Goal: Information Seeking & Learning: Learn about a topic

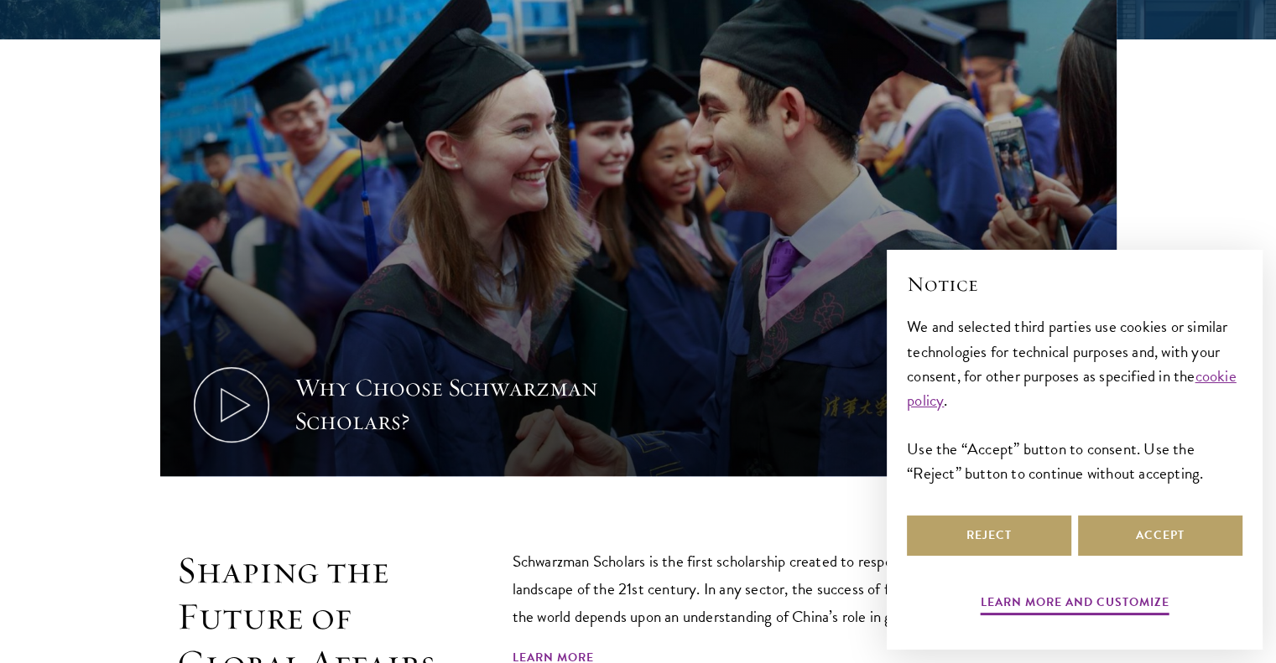
click at [669, 513] on section "Why Choose Schwarzman Scholars? Shaping the Future of Global Affairs Schwarzman…" at bounding box center [638, 351] width 1276 height 824
click at [1136, 533] on button "Accept" at bounding box center [1160, 536] width 164 height 40
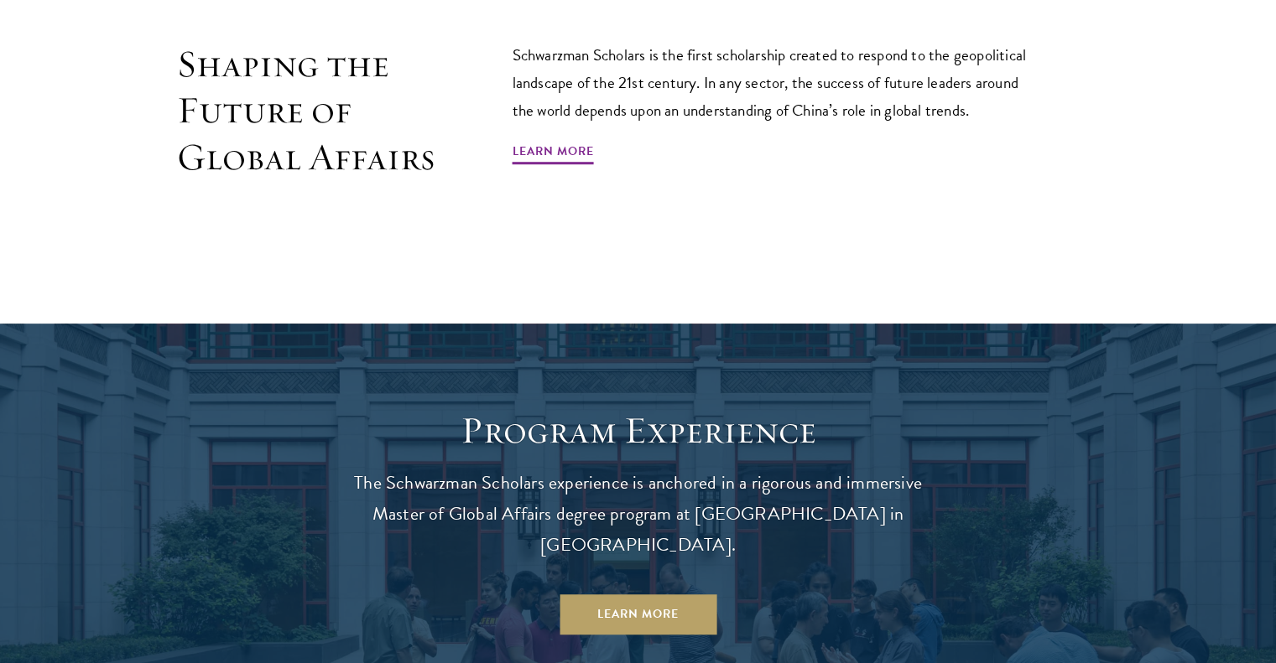
scroll to position [1214, 0]
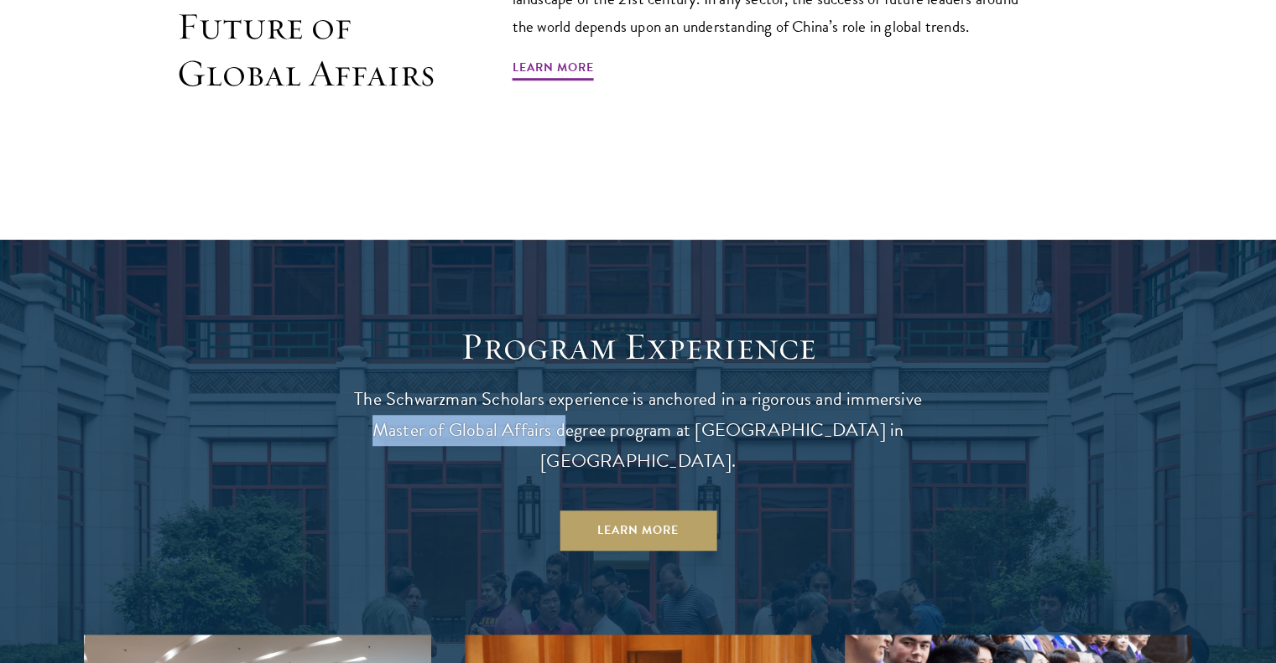
drag, startPoint x: 367, startPoint y: 428, endPoint x: 556, endPoint y: 431, distance: 189.6
click at [556, 431] on p "The Schwarzman Scholars experience is anchored in a rigorous and immersive Mast…" at bounding box center [638, 430] width 604 height 93
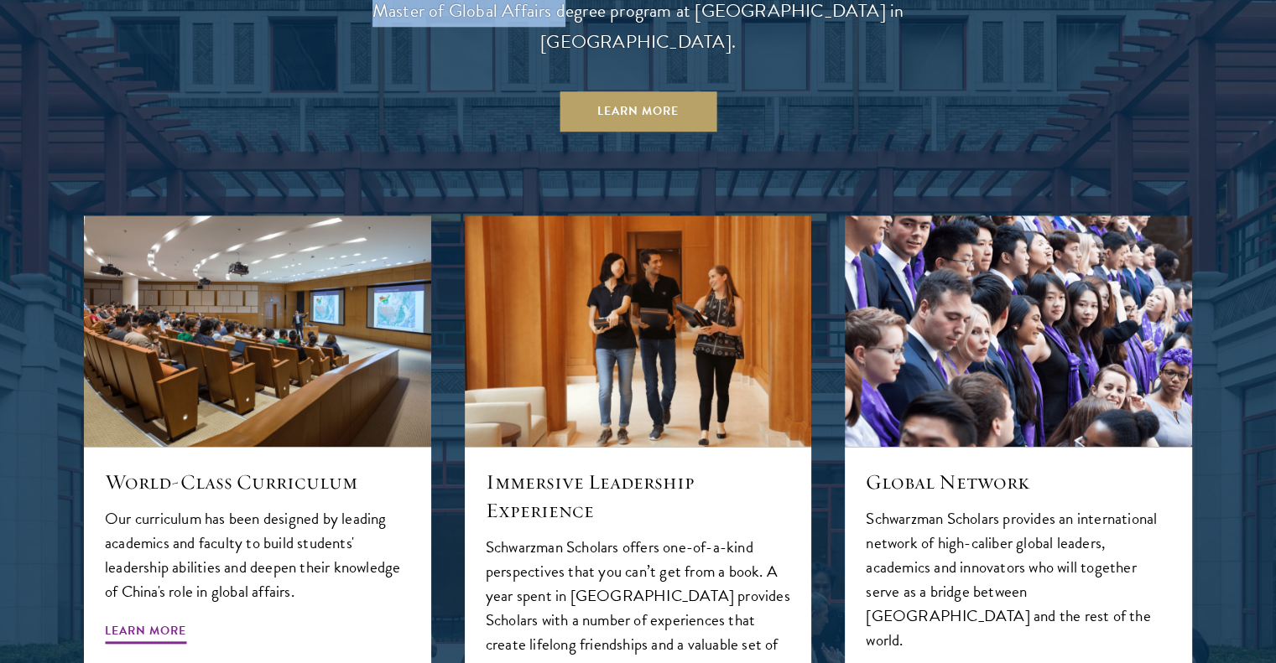
scroll to position [1802, 0]
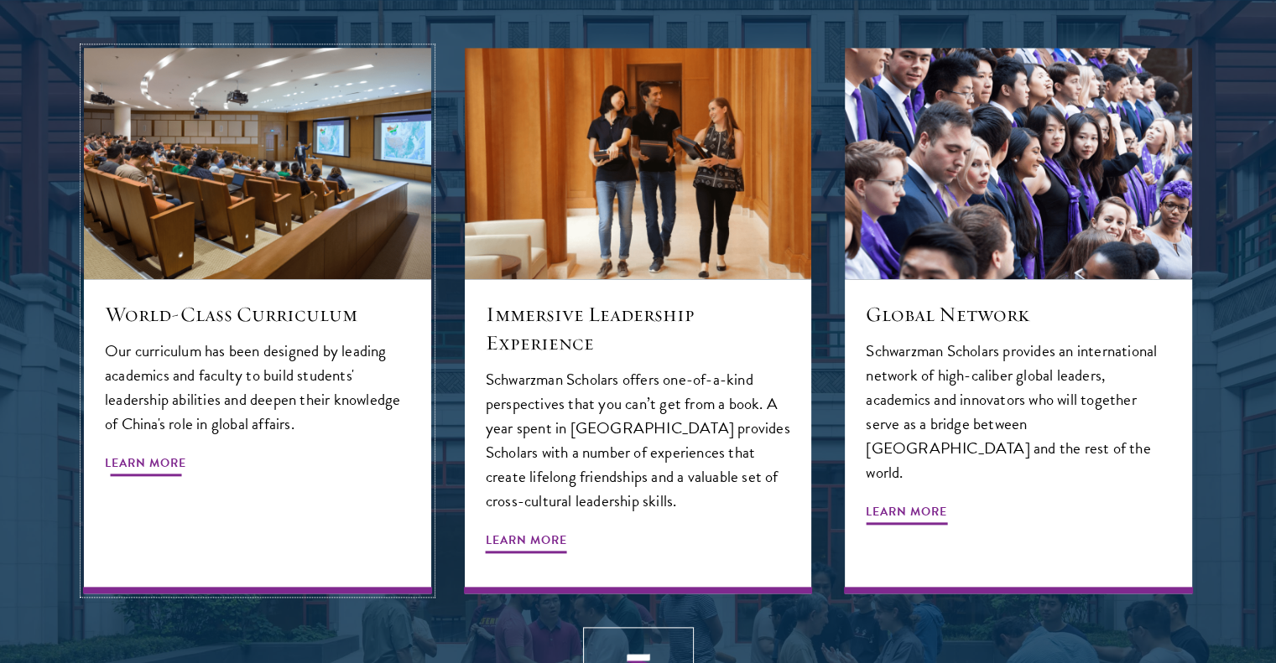
click at [171, 453] on span "Learn More" at bounding box center [145, 466] width 81 height 26
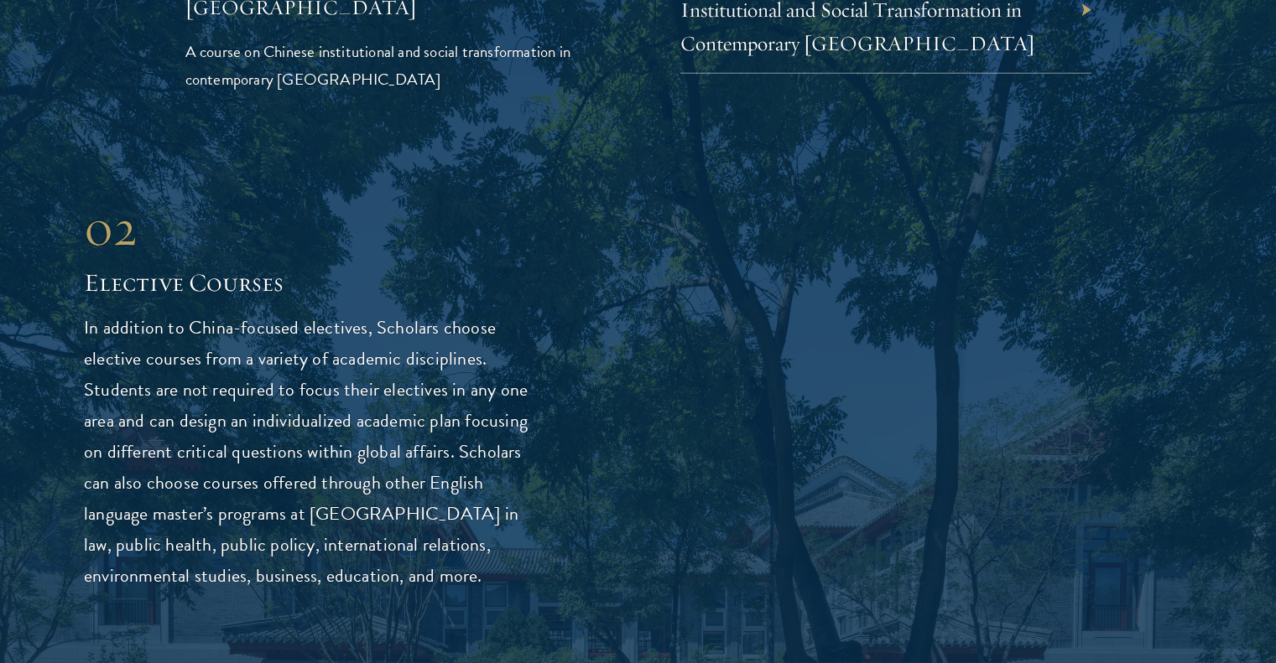
scroll to position [4529, 0]
